Goal: Transaction & Acquisition: Subscribe to service/newsletter

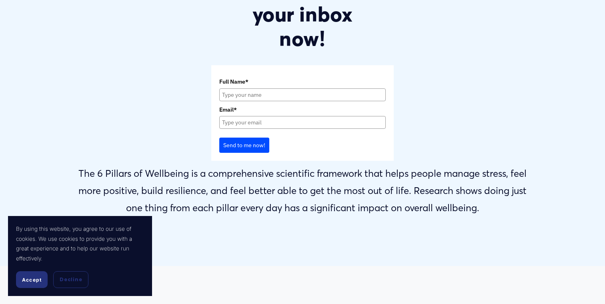
scroll to position [456, 0]
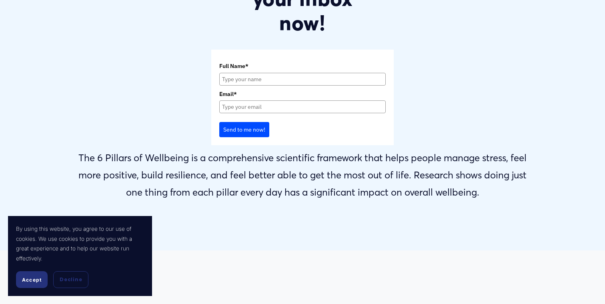
click at [280, 79] on input "Full Name*" at bounding box center [302, 79] width 166 height 13
type input "Emma"
type input "emma.mawdsley@gmail.com"
click at [235, 130] on button "Send to me now!" at bounding box center [244, 129] width 50 height 15
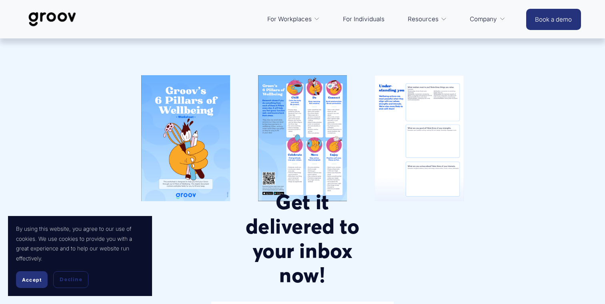
scroll to position [201, 0]
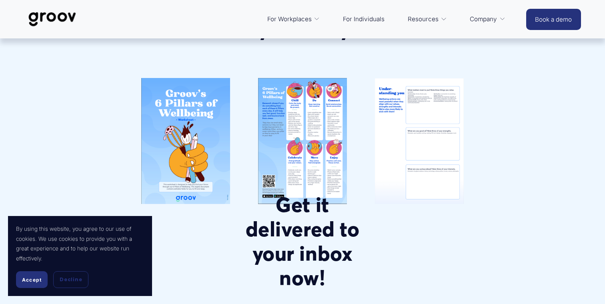
click at [361, 18] on link "For Individuals" at bounding box center [364, 19] width 50 height 19
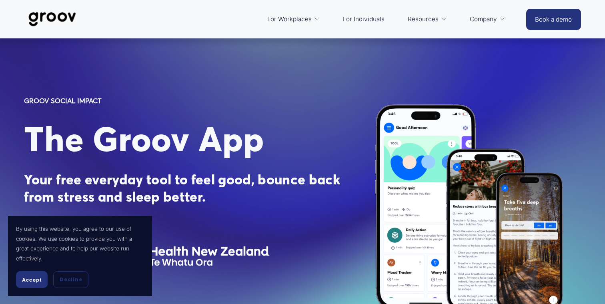
click at [31, 284] on button "Accept" at bounding box center [32, 279] width 32 height 17
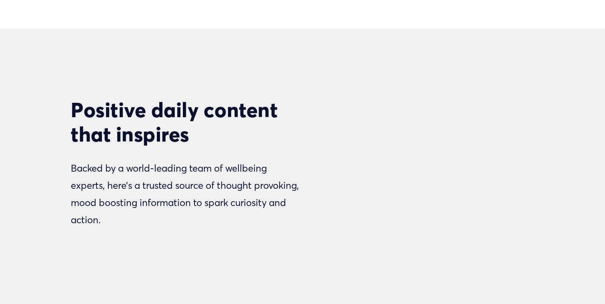
scroll to position [1354, 0]
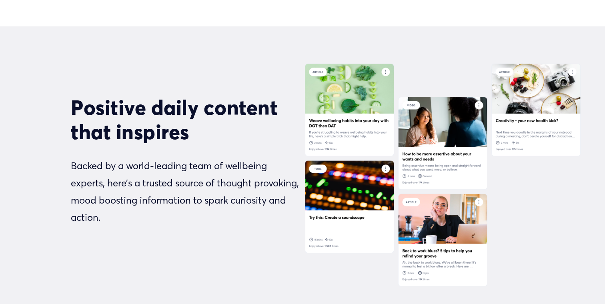
click at [344, 126] on div at bounding box center [442, 175] width 276 height 223
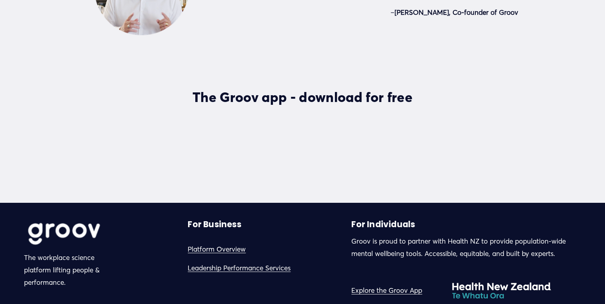
scroll to position [2074, 0]
